Goal: Navigation & Orientation: Understand site structure

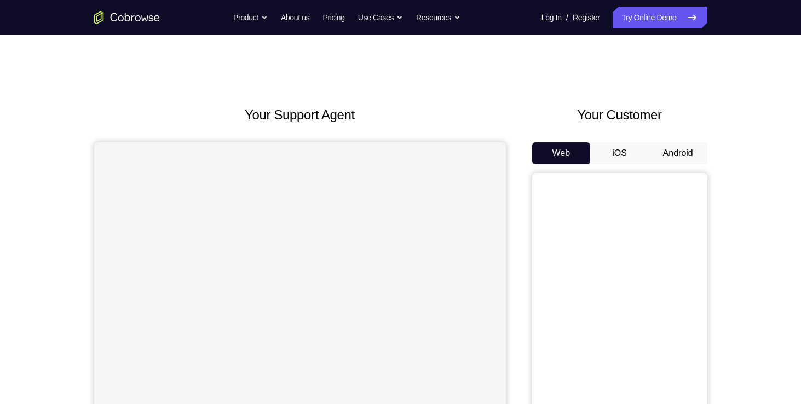
scroll to position [88, 0]
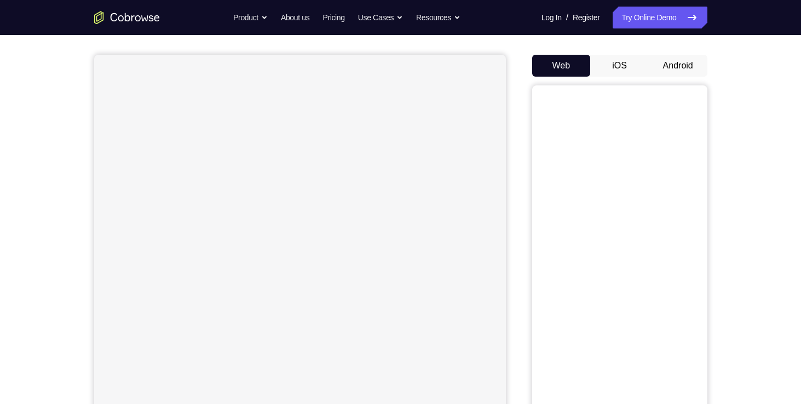
click at [665, 62] on button "Android" at bounding box center [678, 66] width 59 height 22
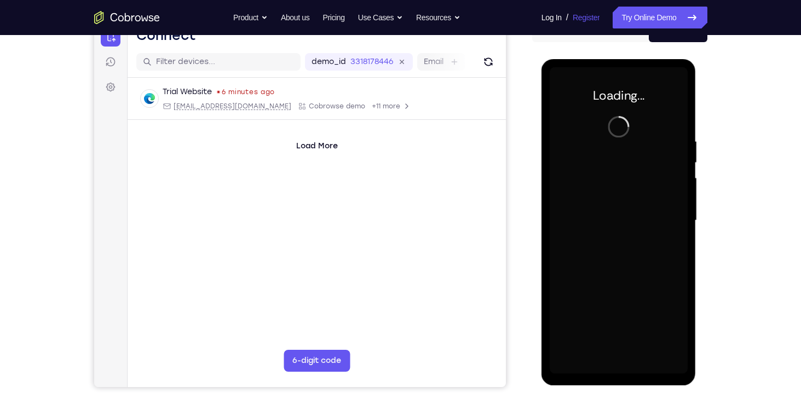
scroll to position [0, 0]
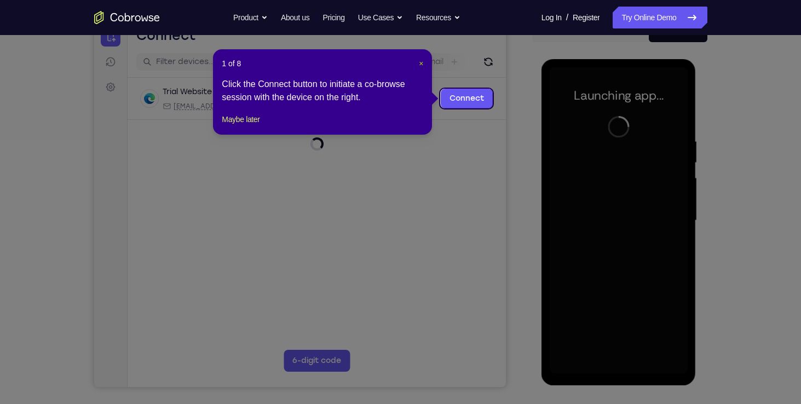
click at [421, 62] on span "×" at bounding box center [421, 63] width 4 height 9
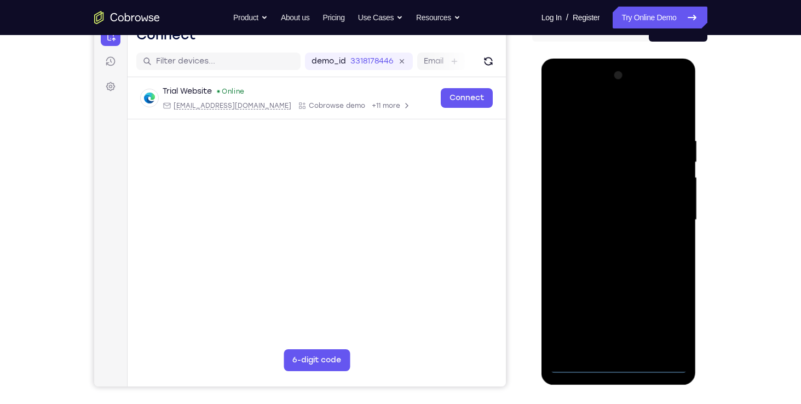
scroll to position [118, 0]
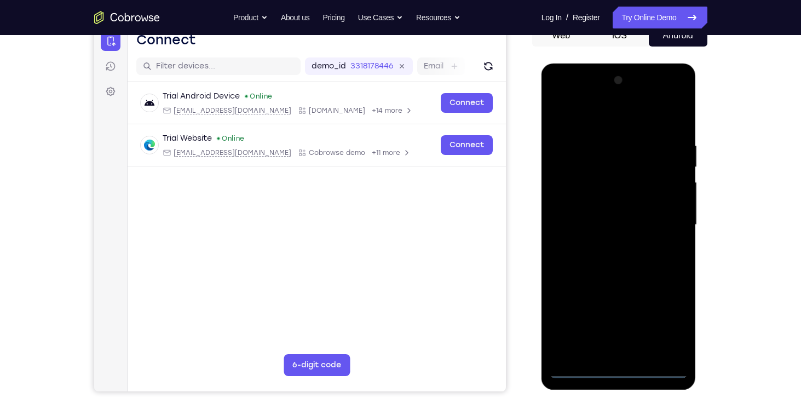
click at [619, 366] on div at bounding box center [619, 225] width 138 height 307
click at [619, 369] on div at bounding box center [619, 225] width 138 height 307
click at [669, 320] on div at bounding box center [619, 225] width 138 height 307
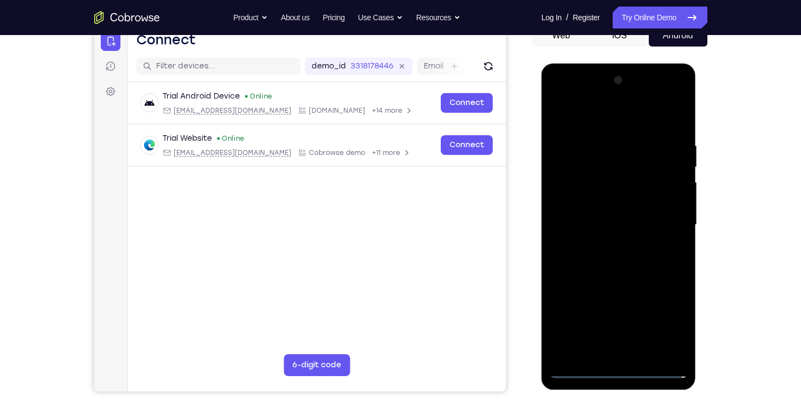
click at [623, 112] on div at bounding box center [619, 225] width 138 height 307
click at [667, 219] on div at bounding box center [619, 225] width 138 height 307
click at [605, 244] on div at bounding box center [619, 225] width 138 height 307
click at [613, 214] on div at bounding box center [619, 225] width 138 height 307
click at [607, 200] on div at bounding box center [619, 225] width 138 height 307
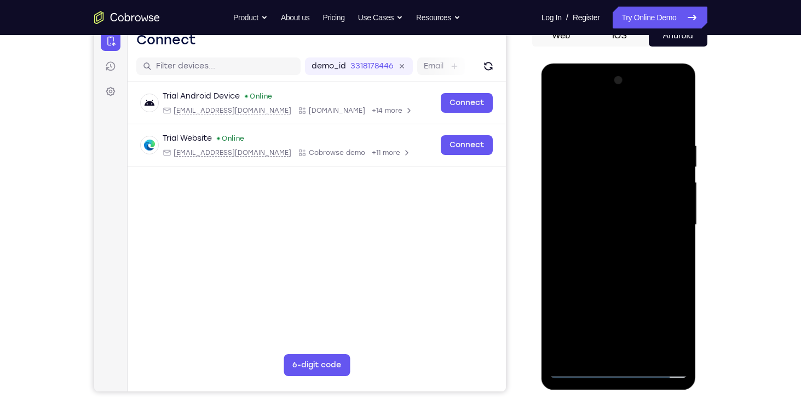
click at [623, 219] on div at bounding box center [619, 225] width 138 height 307
click at [621, 271] on div at bounding box center [619, 225] width 138 height 307
click at [621, 267] on div at bounding box center [619, 225] width 138 height 307
click at [611, 217] on div at bounding box center [619, 225] width 138 height 307
click at [619, 284] on div at bounding box center [619, 225] width 138 height 307
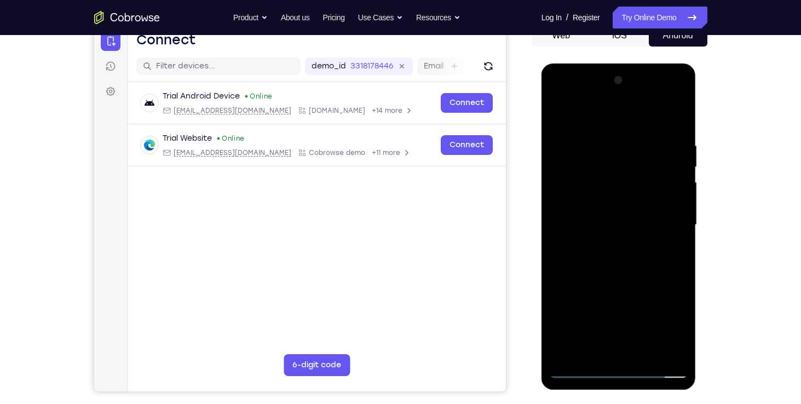
click at [628, 265] on div at bounding box center [619, 225] width 138 height 307
click at [612, 213] on div at bounding box center [619, 225] width 138 height 307
click at [629, 265] on div at bounding box center [619, 225] width 138 height 307
click at [583, 369] on div at bounding box center [619, 225] width 138 height 307
click at [629, 217] on div at bounding box center [619, 225] width 138 height 307
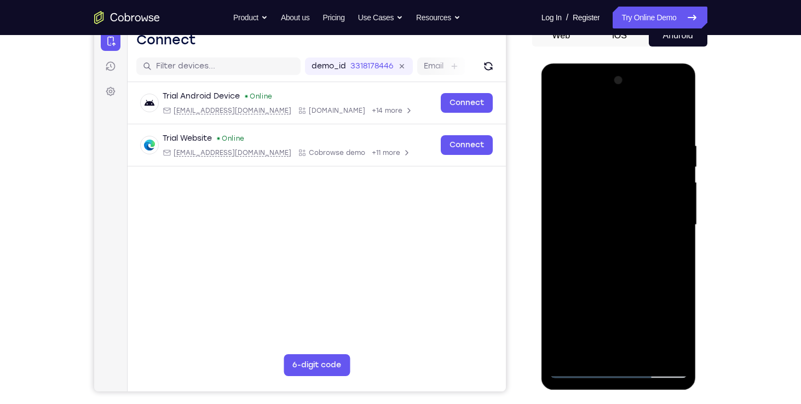
click at [625, 222] on div at bounding box center [619, 225] width 138 height 307
click at [615, 262] on div at bounding box center [619, 225] width 138 height 307
click at [615, 255] on div at bounding box center [619, 225] width 138 height 307
drag, startPoint x: 615, startPoint y: 256, endPoint x: 582, endPoint y: 190, distance: 73.7
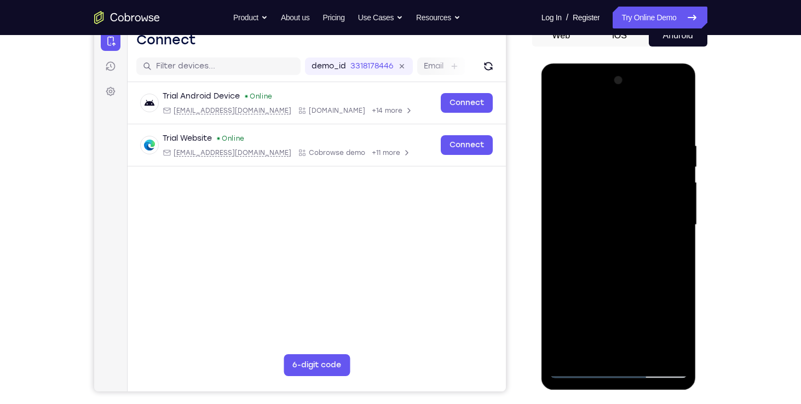
click at [582, 190] on div at bounding box center [619, 225] width 138 height 307
click at [669, 235] on div at bounding box center [619, 225] width 138 height 307
click at [673, 235] on div at bounding box center [619, 225] width 138 height 307
click at [559, 96] on div at bounding box center [619, 225] width 138 height 307
click at [675, 273] on div at bounding box center [619, 225] width 138 height 307
